Goal: Task Accomplishment & Management: Manage account settings

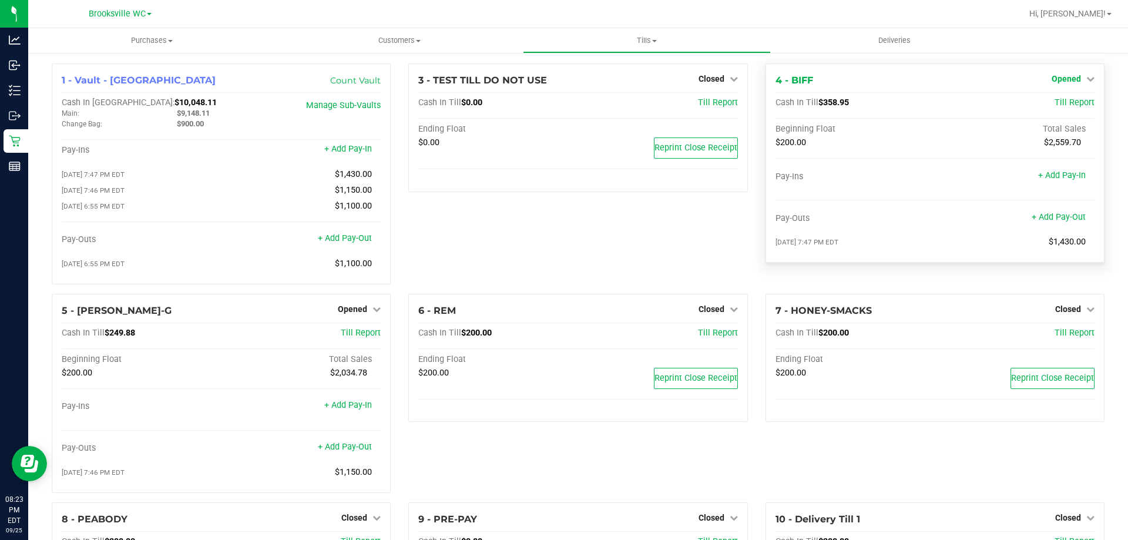
click at [1061, 83] on span "Opened" at bounding box center [1065, 78] width 29 height 9
click at [1051, 102] on link "Close Till" at bounding box center [1067, 103] width 32 height 9
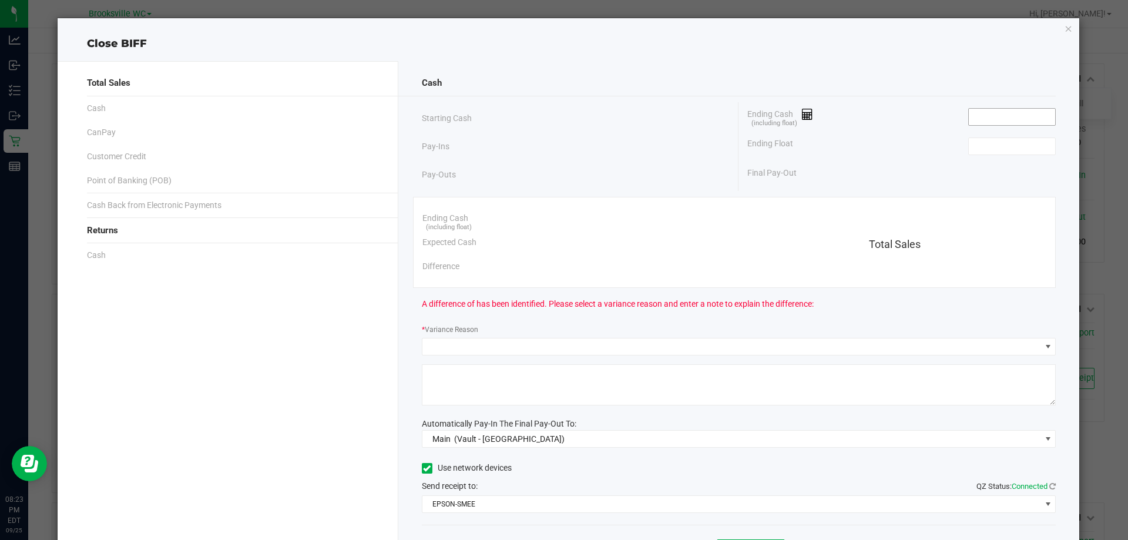
drag, startPoint x: 1004, startPoint y: 120, endPoint x: 1022, endPoint y: 115, distance: 19.0
click at [1004, 120] on input at bounding box center [1012, 117] width 86 height 16
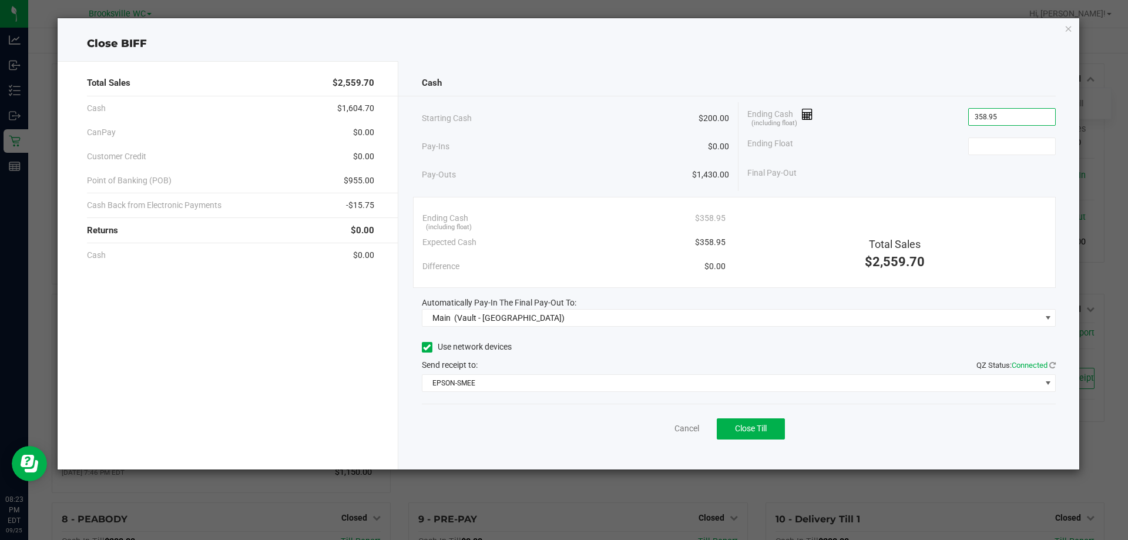
type input "$358.95"
type input "$200.00"
click at [768, 426] on button "Close Till" at bounding box center [751, 428] width 68 height 21
drag, startPoint x: 660, startPoint y: 422, endPoint x: 664, endPoint y: 431, distance: 10.0
click at [660, 423] on div "Dismiss Reprint Closing Receipt" at bounding box center [739, 426] width 634 height 45
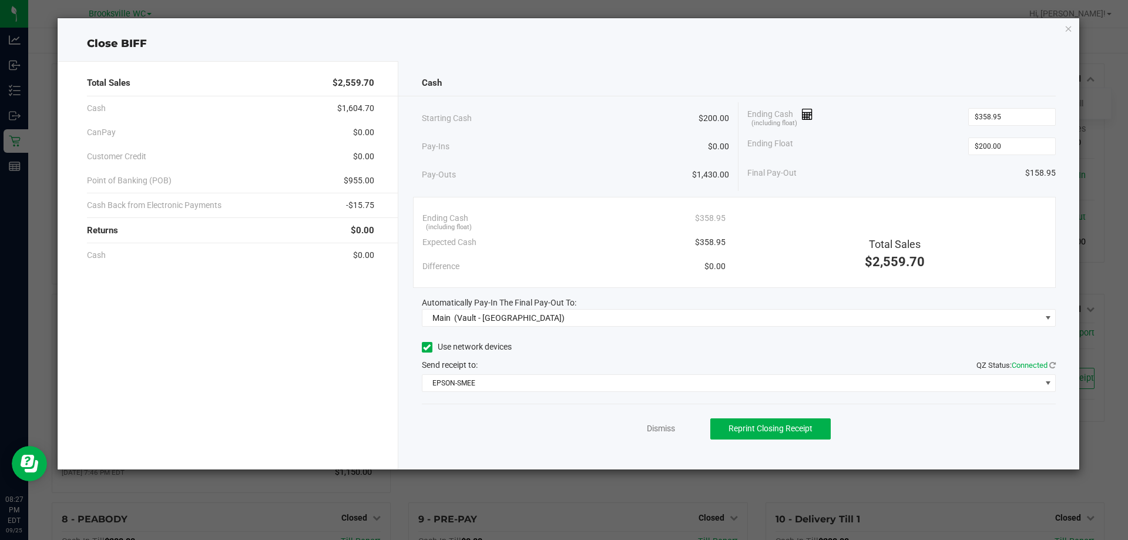
drag, startPoint x: 663, startPoint y: 436, endPoint x: 639, endPoint y: 436, distance: 23.5
click at [661, 436] on div "Dismiss Reprint Closing Receipt" at bounding box center [739, 426] width 634 height 45
click at [651, 424] on link "Dismiss" at bounding box center [661, 428] width 28 height 12
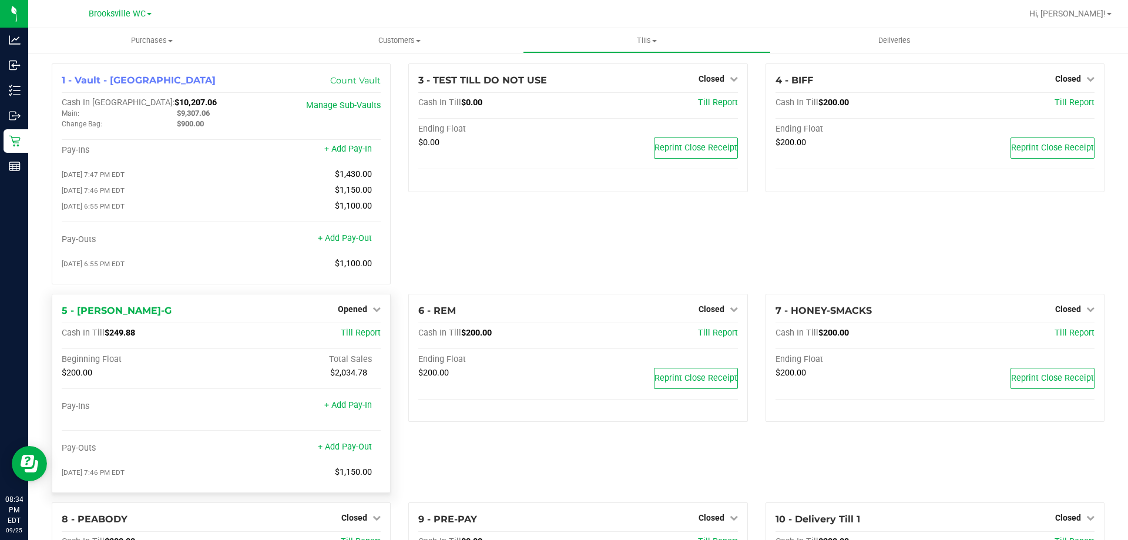
click at [339, 307] on div "Opened" at bounding box center [359, 309] width 43 height 14
click at [346, 314] on span "Opened" at bounding box center [352, 308] width 29 height 9
click at [360, 338] on link "Close Till" at bounding box center [354, 332] width 32 height 9
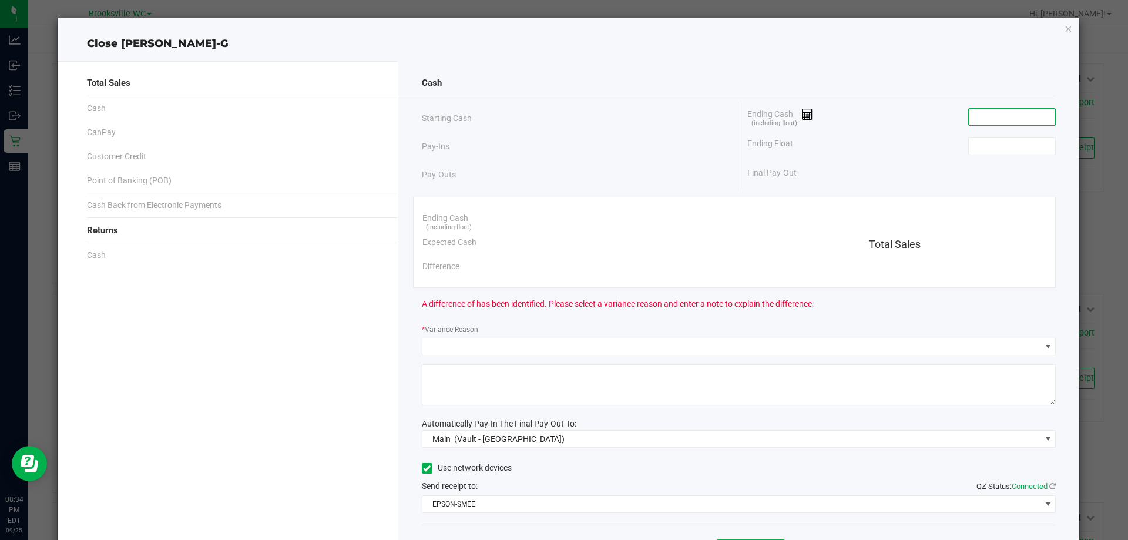
drag, startPoint x: 1001, startPoint y: 124, endPoint x: 994, endPoint y: 123, distance: 7.1
click at [1000, 123] on input at bounding box center [1012, 117] width 86 height 16
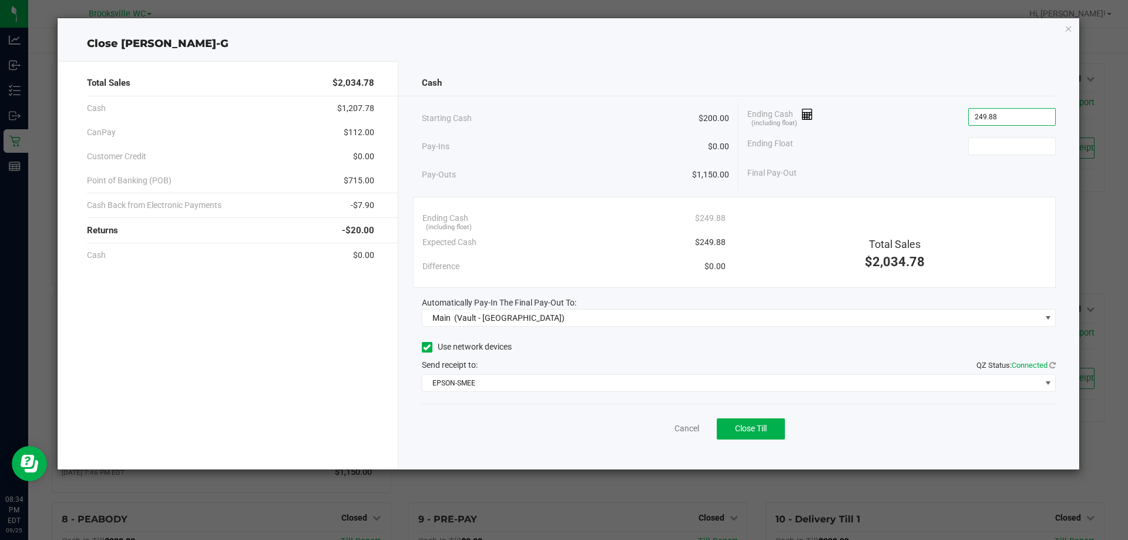
type input "$249.88"
type input "$200.00"
click at [756, 429] on span "Close Till" at bounding box center [751, 428] width 32 height 9
click at [655, 432] on link "Dismiss" at bounding box center [661, 428] width 28 height 12
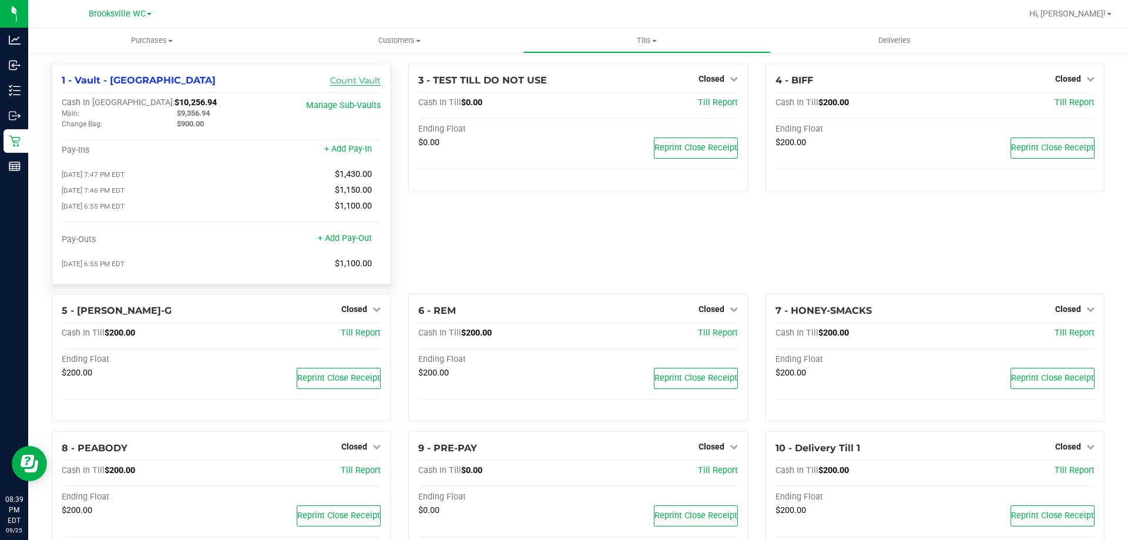
click at [364, 79] on link "Count Vault" at bounding box center [355, 80] width 51 height 11
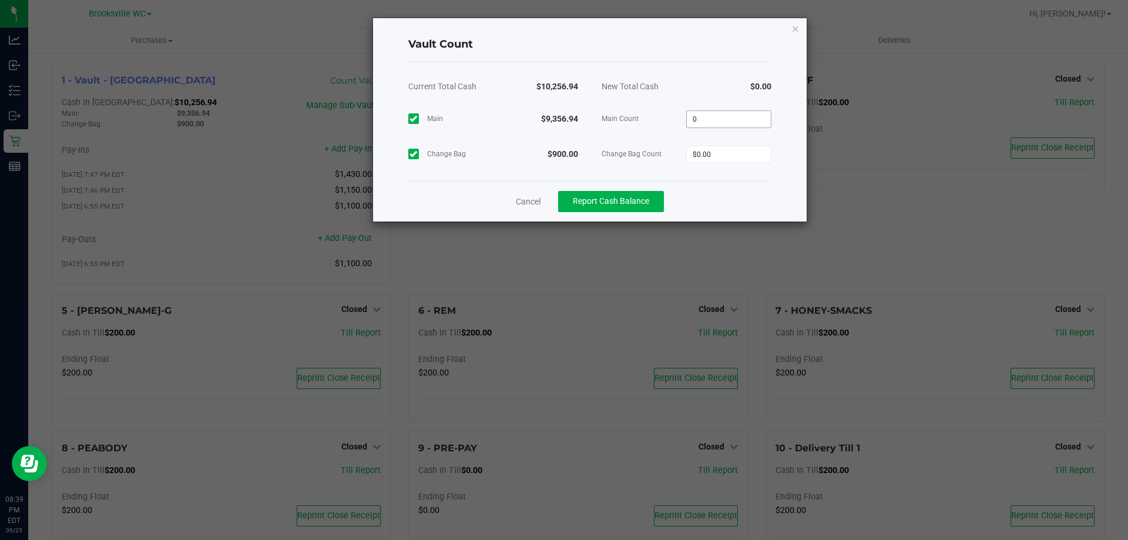
click at [736, 125] on input "0" at bounding box center [729, 119] width 84 height 16
type input "$2,000.00"
type input "0"
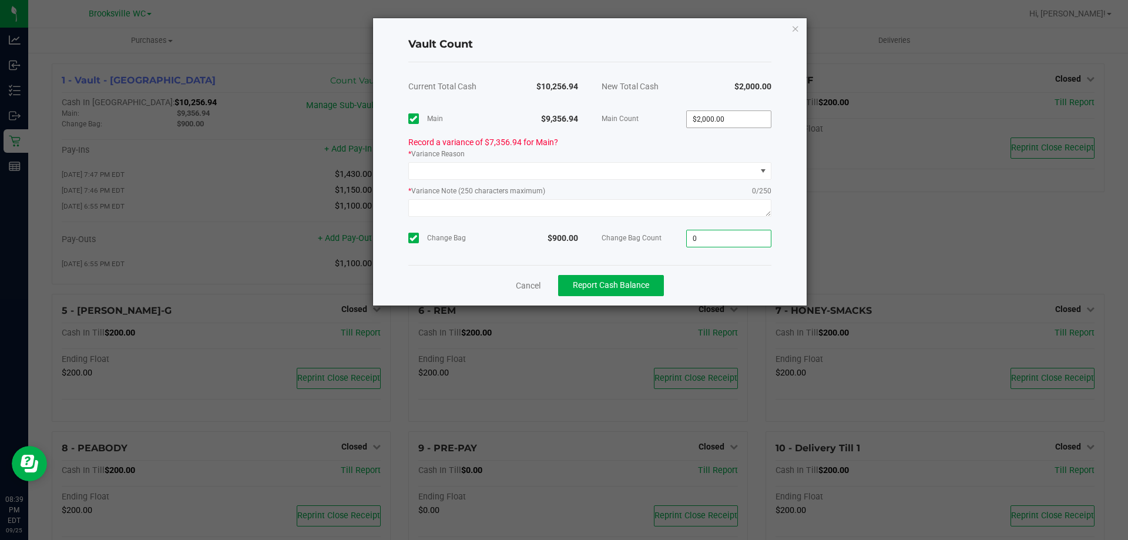
type input "2000"
type input "$0.00"
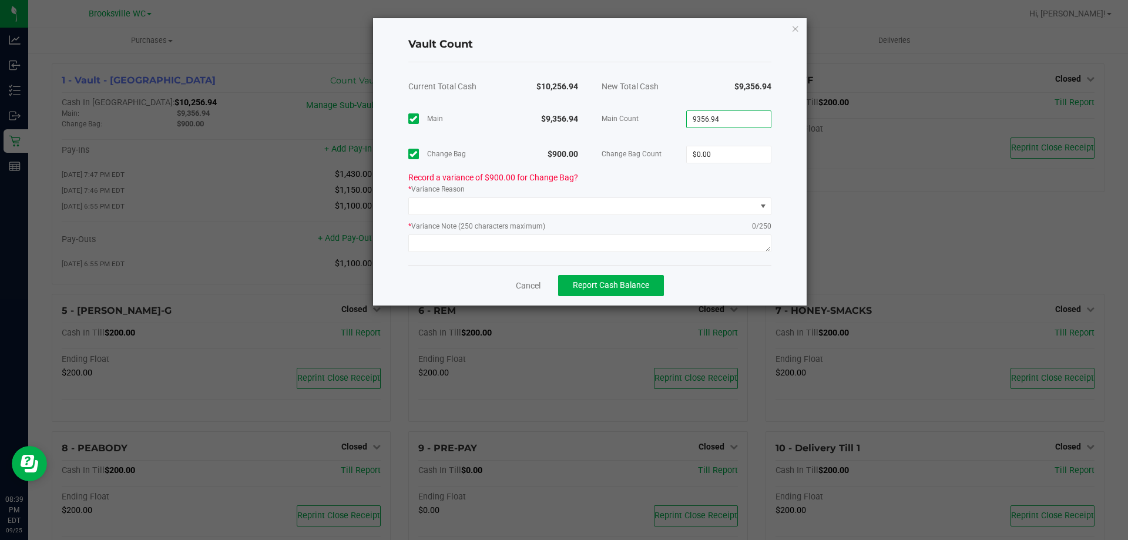
type input "$9,356.94"
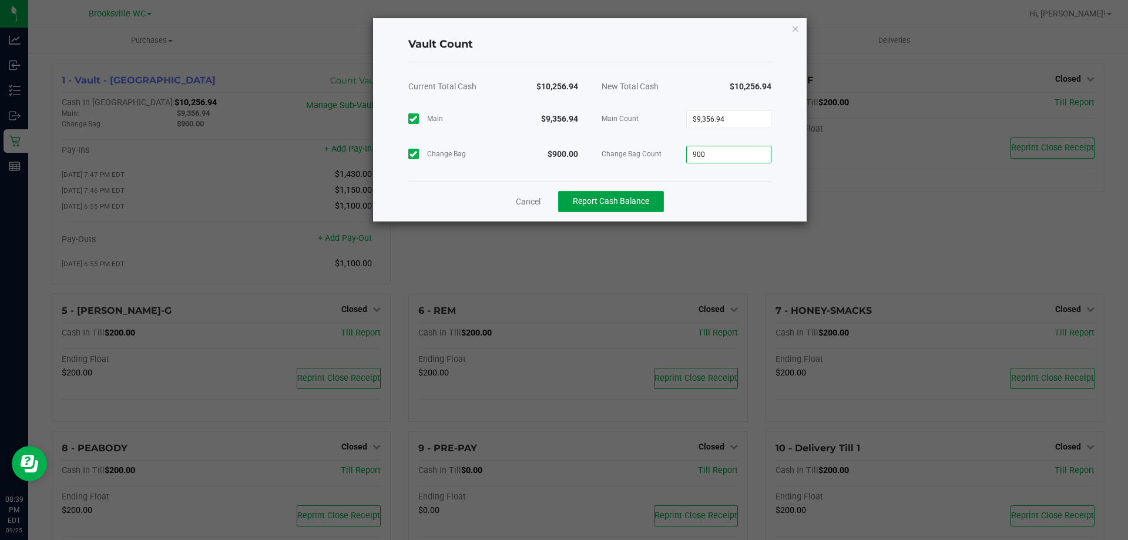
type input "$900.00"
click at [660, 194] on button "Report Cash Balance" at bounding box center [611, 201] width 106 height 21
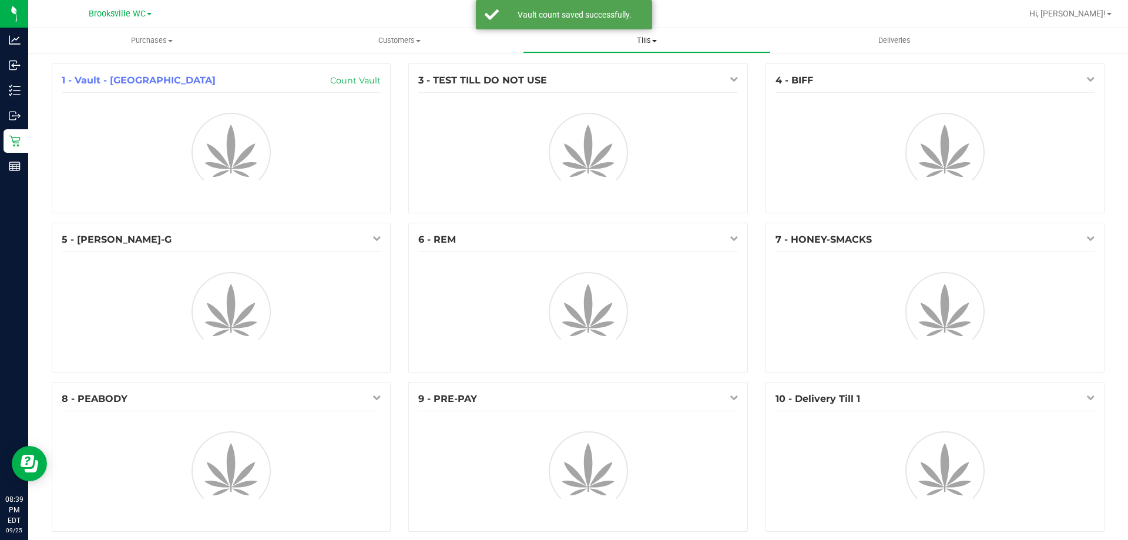
click at [637, 46] on uib-tab-heading "Tills Manage tills Reconcile e-payments" at bounding box center [646, 40] width 246 height 23
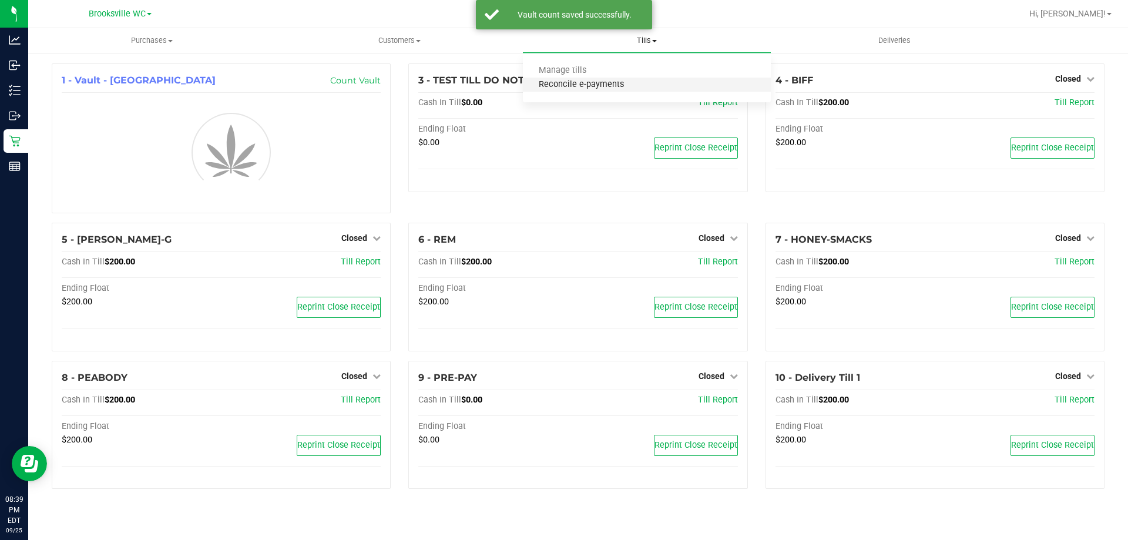
click at [619, 90] on span "Reconcile e-payments" at bounding box center [581, 85] width 117 height 10
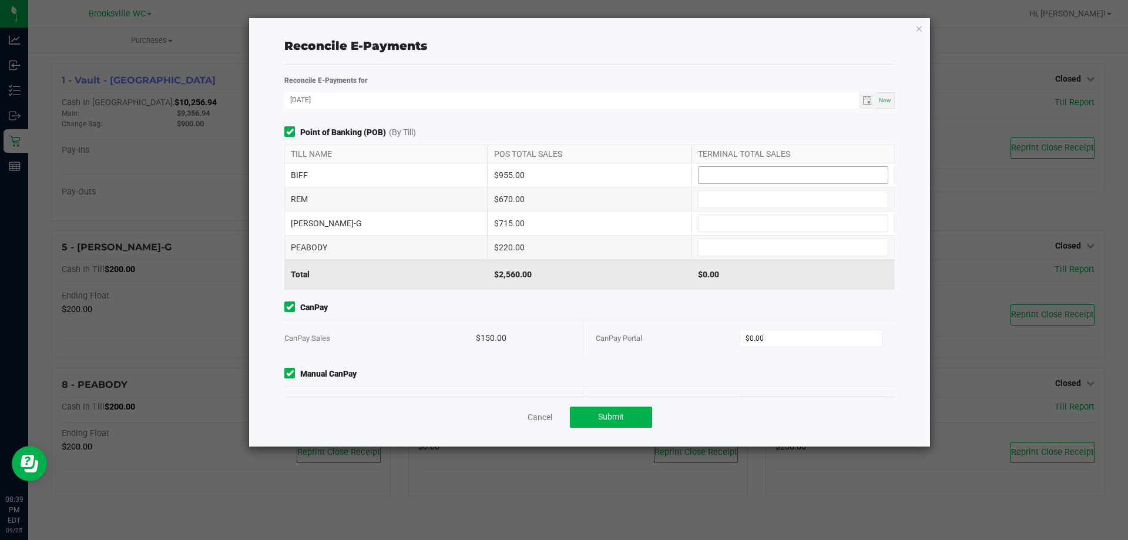
click at [715, 172] on input at bounding box center [792, 175] width 189 height 16
type input "$955.00"
type input "$670.00"
type input "$715.00"
type input "$220.00"
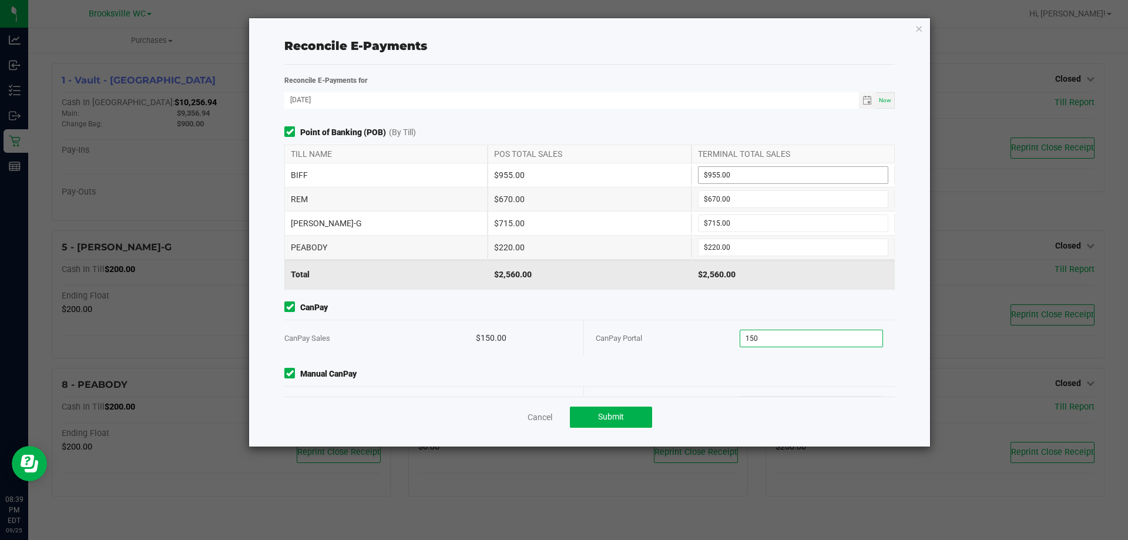
type input "$150.00"
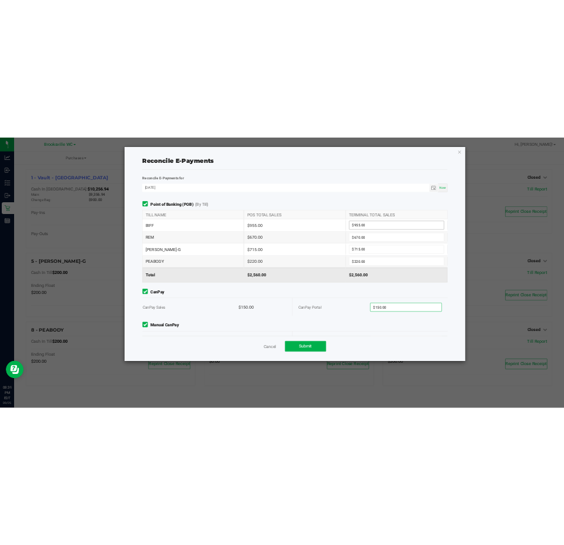
scroll to position [16, 0]
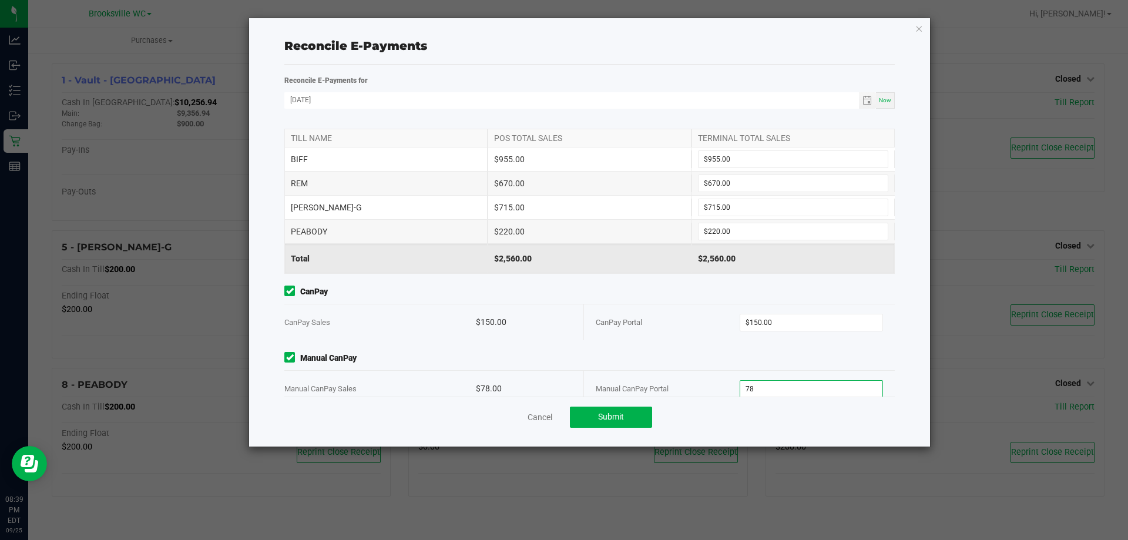
type input "$78.00"
click at [761, 424] on div "Cancel Submit" at bounding box center [589, 416] width 610 height 41
click at [625, 418] on button "Submit" at bounding box center [611, 416] width 82 height 21
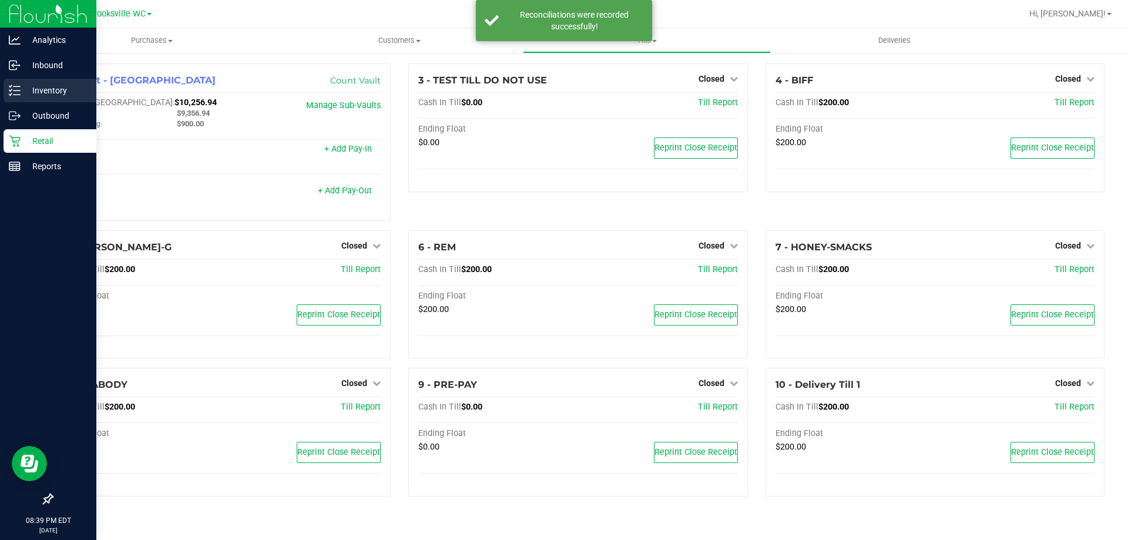
click at [54, 89] on p "Inventory" at bounding box center [56, 90] width 70 height 14
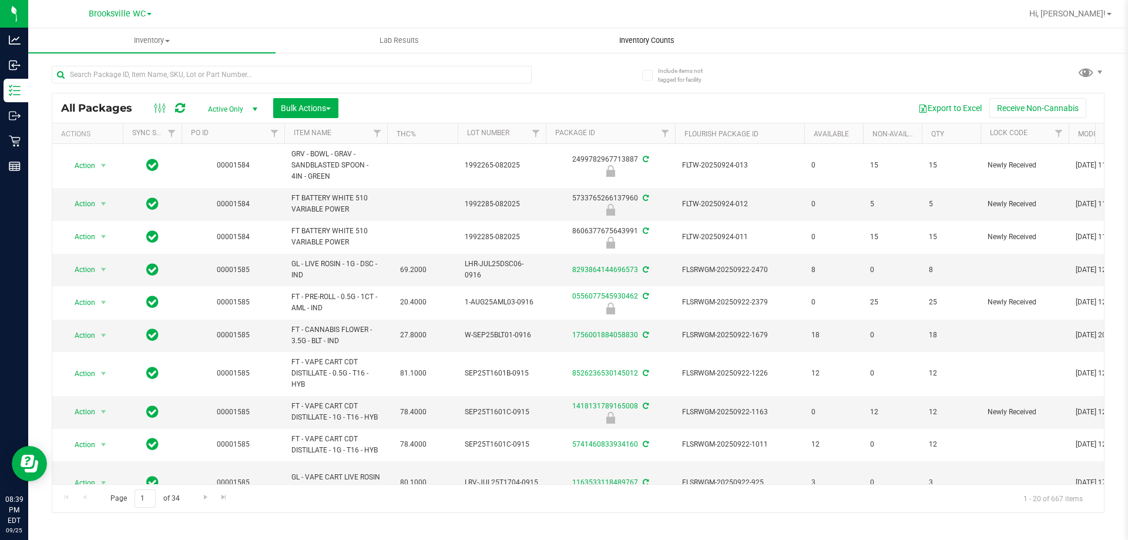
click at [636, 39] on span "Inventory Counts" at bounding box center [646, 40] width 87 height 11
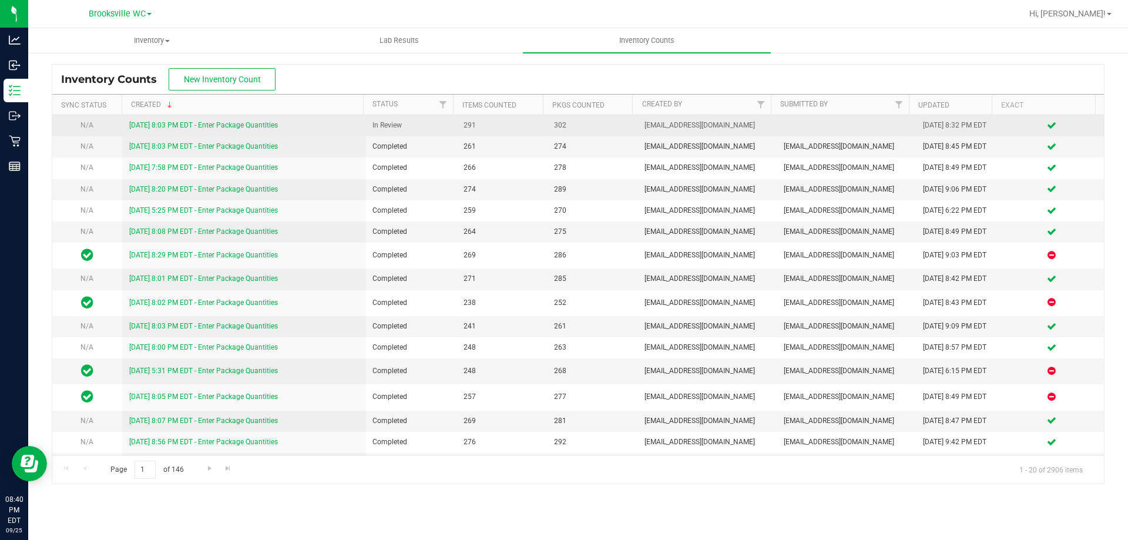
click at [197, 125] on link "[DATE] 8:03 PM EDT - Enter Package Quantities" at bounding box center [203, 125] width 149 height 8
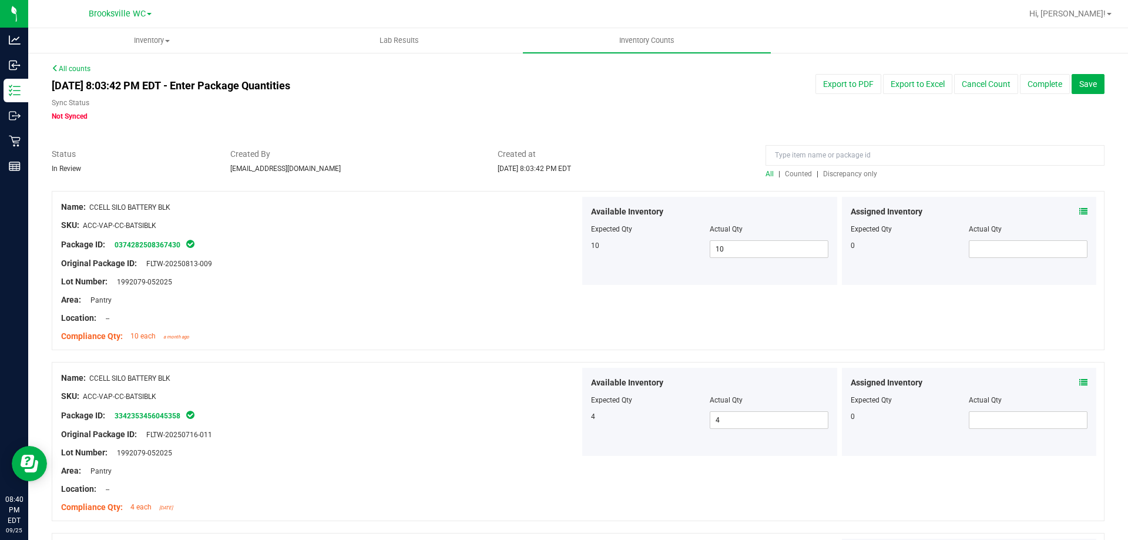
click at [835, 174] on span "Discrepancy only" at bounding box center [850, 174] width 54 height 8
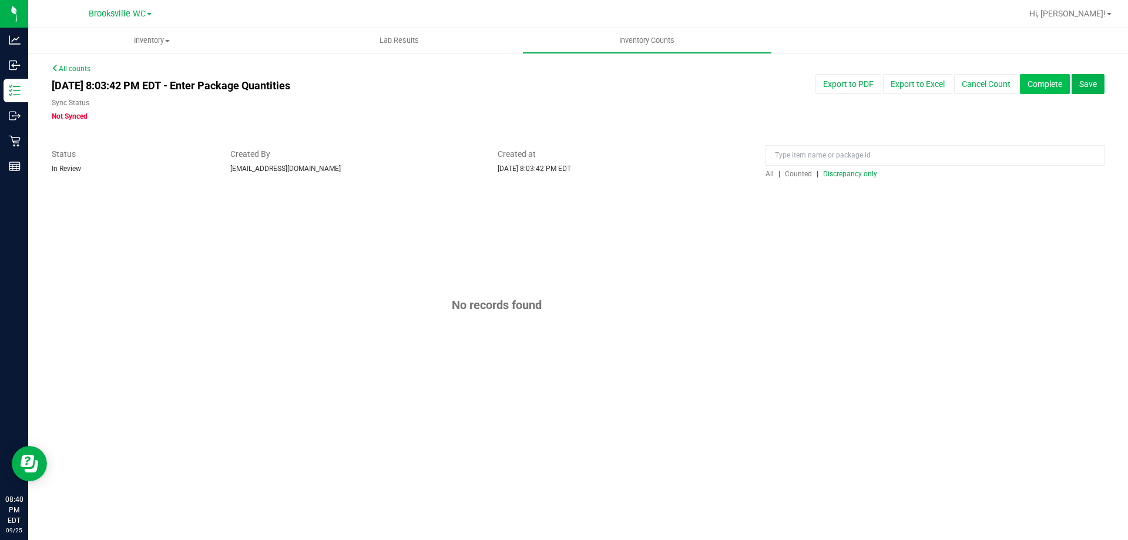
click at [1041, 90] on button "Complete" at bounding box center [1045, 84] width 50 height 20
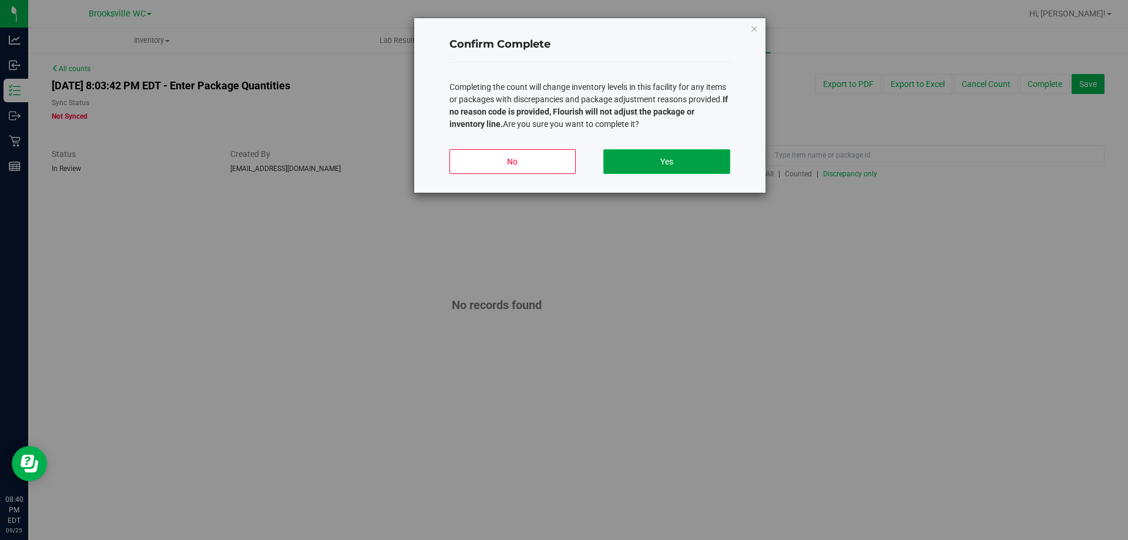
click at [696, 160] on button "Yes" at bounding box center [666, 161] width 126 height 25
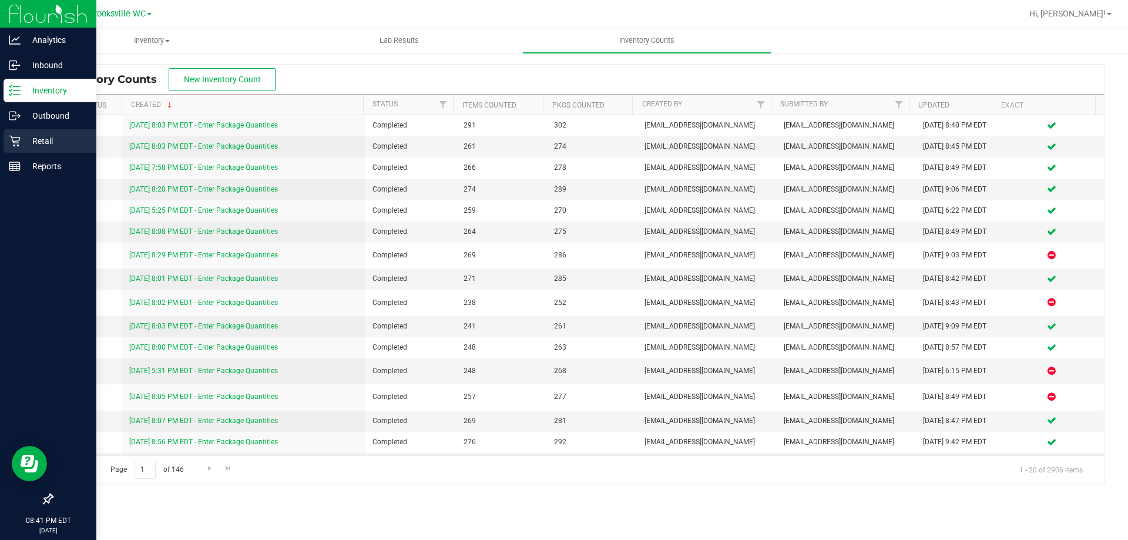
click at [33, 140] on p "Retail" at bounding box center [56, 141] width 70 height 14
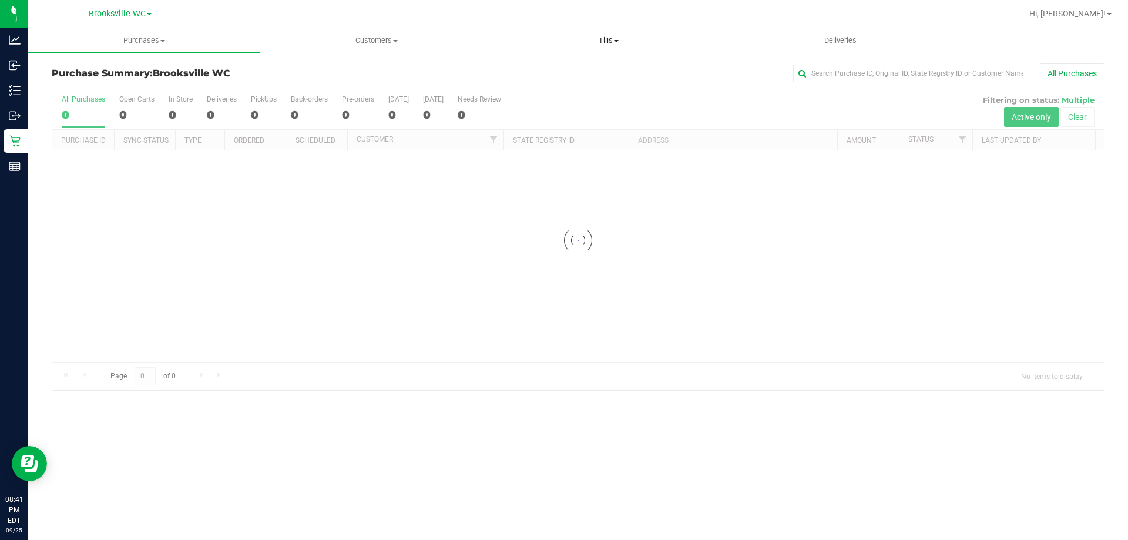
click at [613, 43] on span "Tills" at bounding box center [608, 40] width 231 height 11
click at [577, 75] on li "Manage tills" at bounding box center [608, 71] width 232 height 14
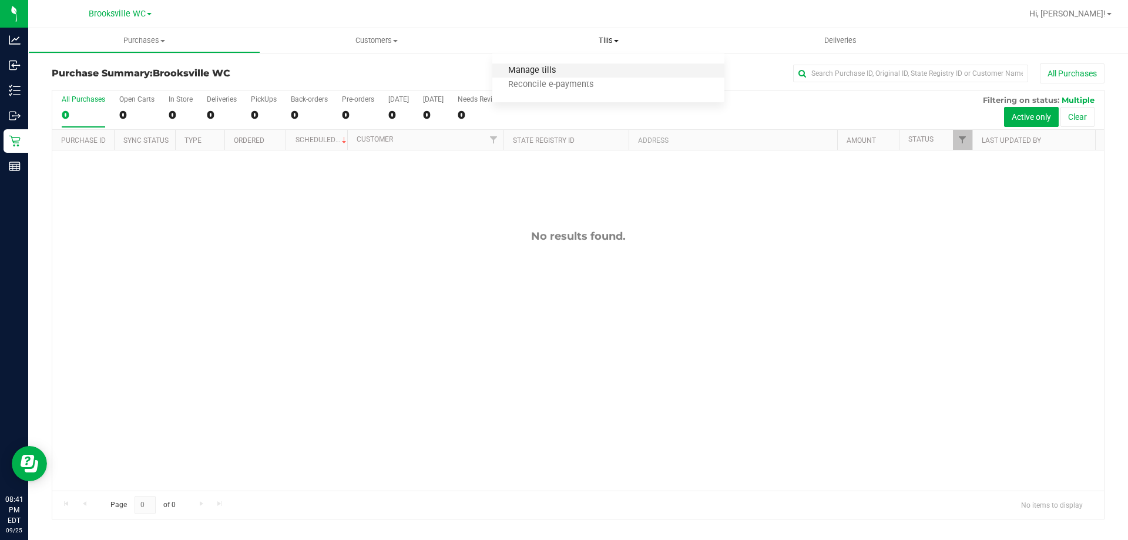
click at [533, 71] on span "Manage tills" at bounding box center [531, 71] width 79 height 10
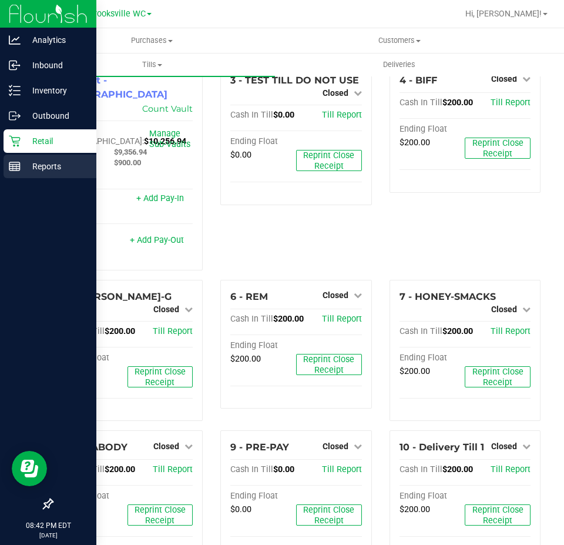
click at [18, 167] on icon at bounding box center [15, 166] width 12 height 12
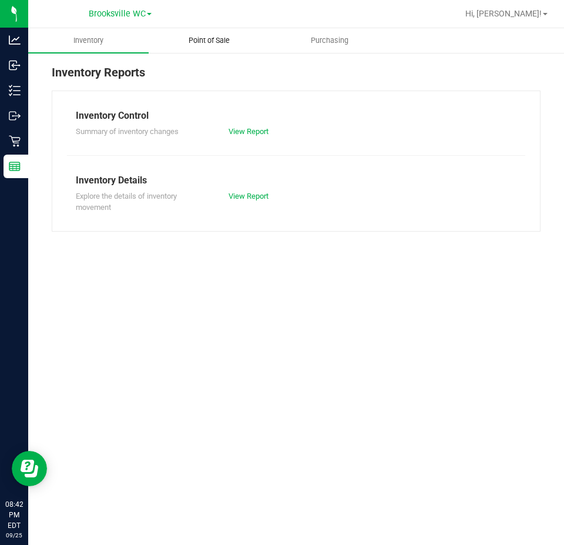
click at [212, 39] on span "Point of Sale" at bounding box center [209, 40] width 73 height 11
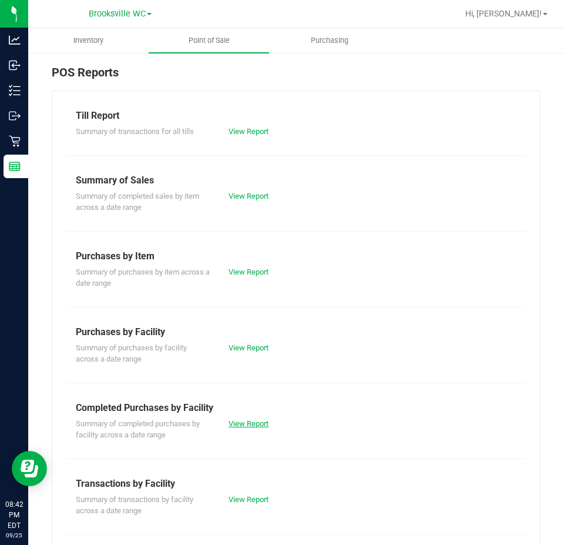
click at [254, 425] on link "View Report" at bounding box center [248, 423] width 40 height 9
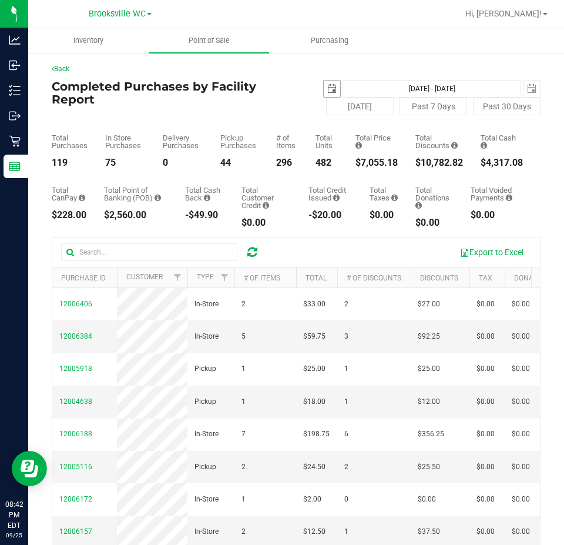
click at [324, 83] on span "select" at bounding box center [332, 88] width 16 height 16
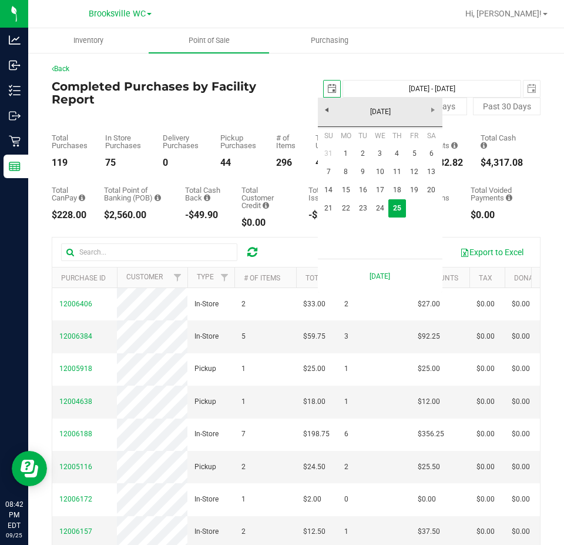
scroll to position [0, 29]
click at [392, 187] on link "18" at bounding box center [396, 190] width 17 height 18
type input "[DATE]"
type input "[DATE] - [DATE]"
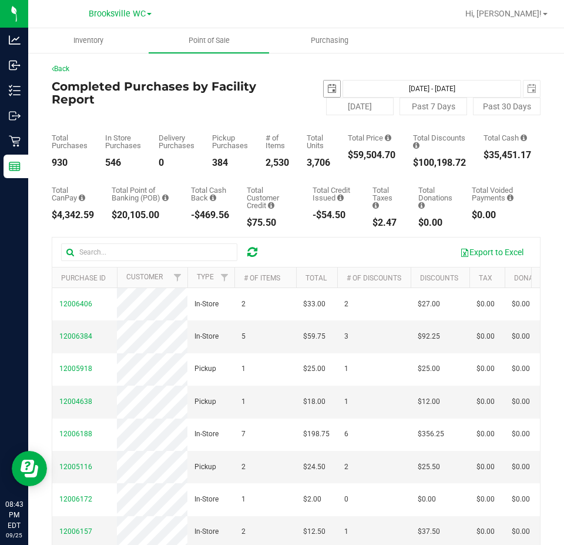
click at [329, 88] on span "select" at bounding box center [331, 88] width 9 height 9
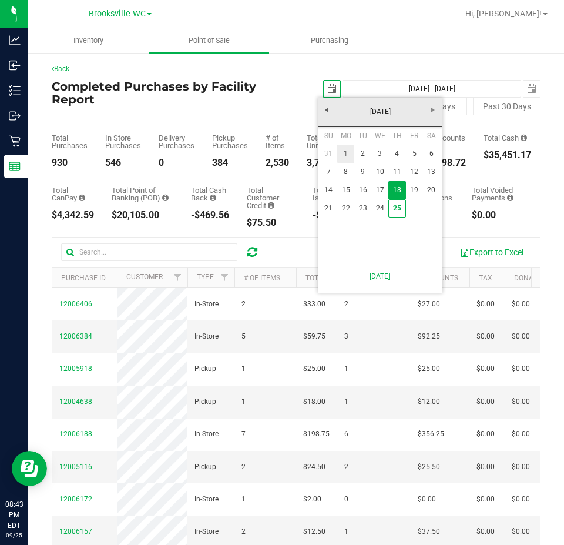
click at [338, 159] on link "1" at bounding box center [345, 153] width 17 height 18
type input "[DATE]"
type input "[DATE] - [DATE]"
